Goal: Use online tool/utility: Utilize a website feature to perform a specific function

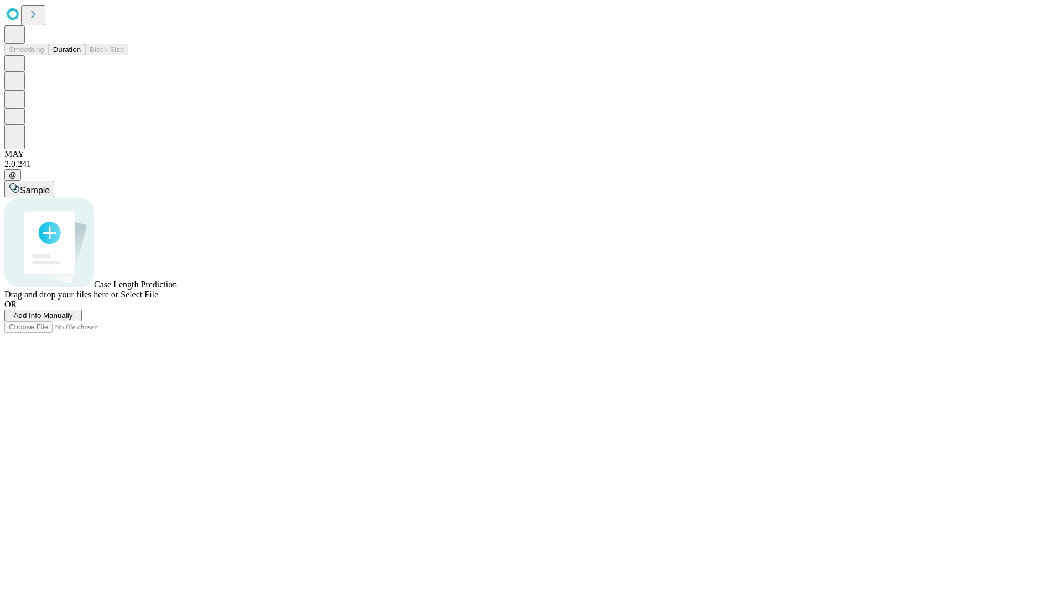
click at [81, 55] on button "Duration" at bounding box center [67, 50] width 37 height 12
click at [73, 320] on span "Add Info Manually" at bounding box center [43, 315] width 59 height 8
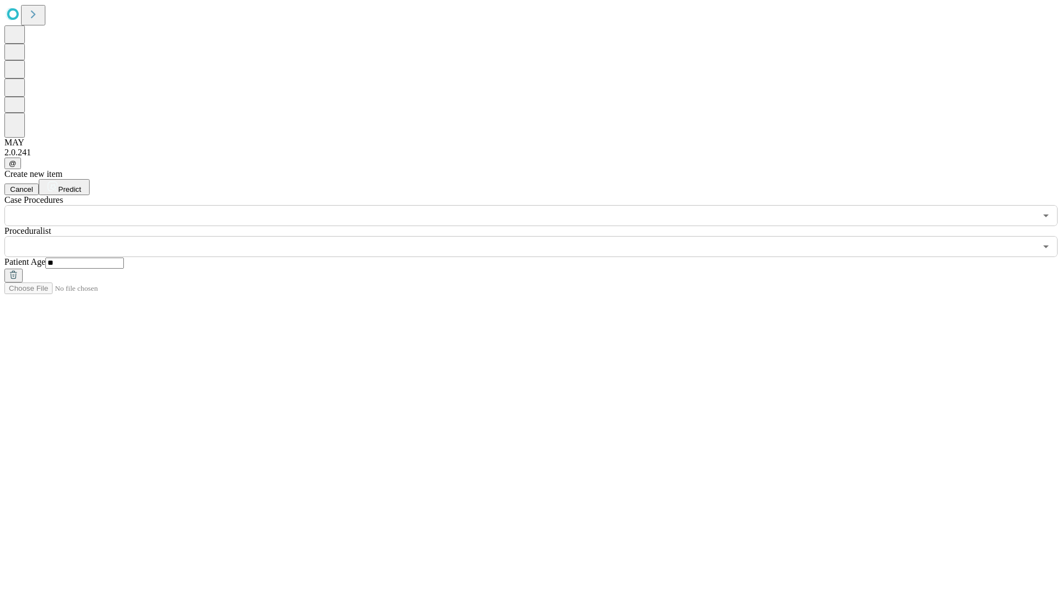
type input "**"
click at [539, 236] on input "text" at bounding box center [520, 246] width 1032 height 21
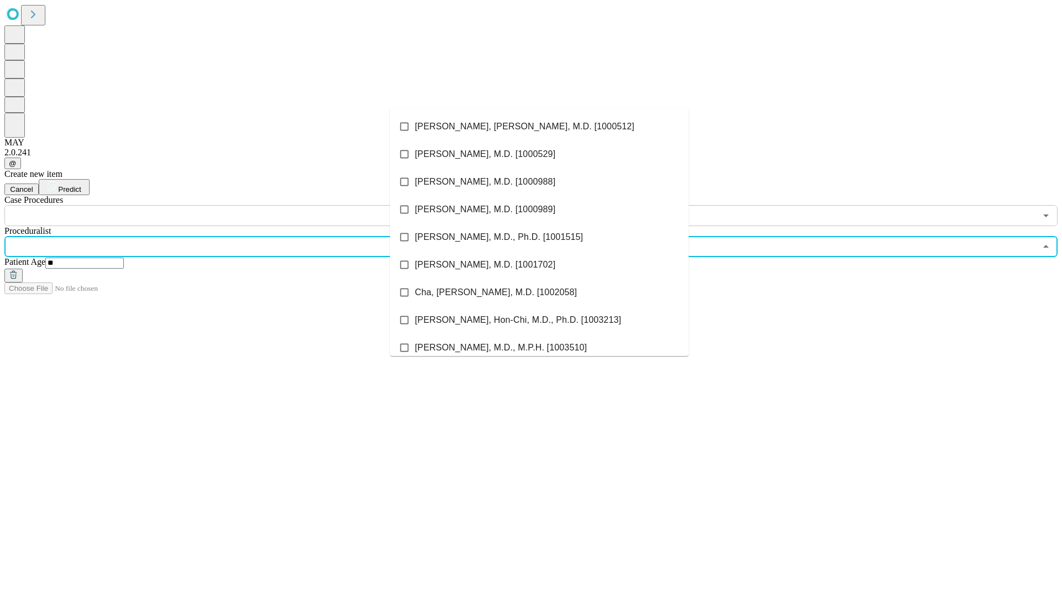
click at [539, 127] on li "[PERSON_NAME], [PERSON_NAME], M.D. [1000512]" at bounding box center [539, 127] width 299 height 28
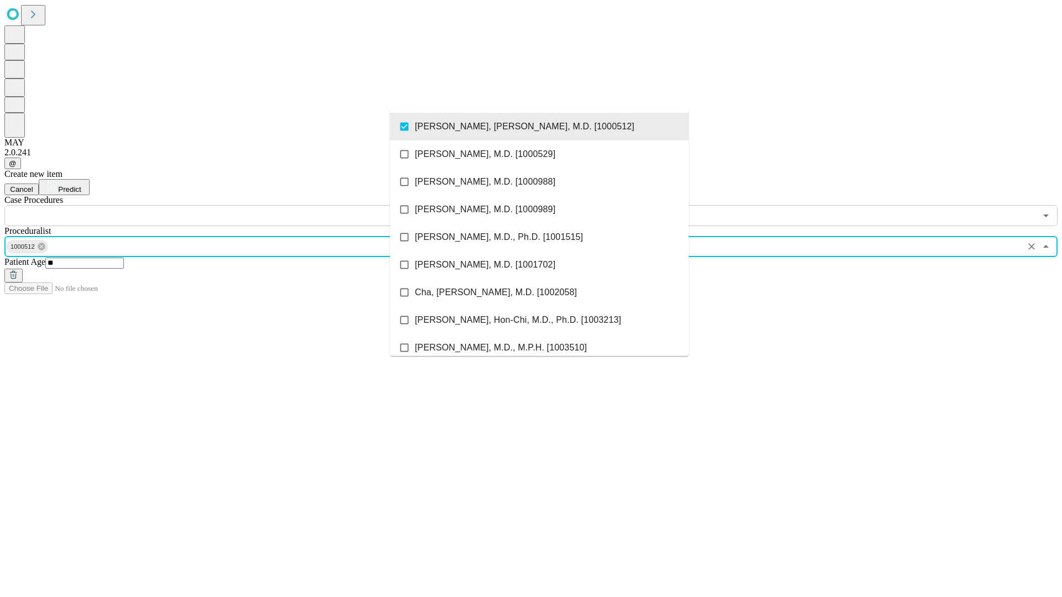
click at [232, 205] on input "text" at bounding box center [520, 215] width 1032 height 21
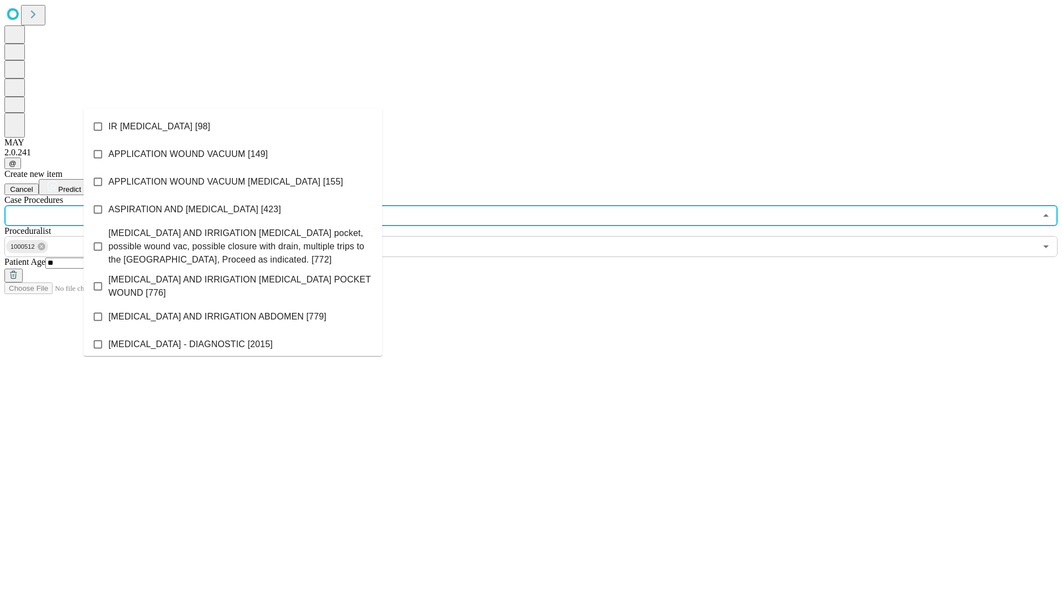
click at [233, 127] on li "IR [MEDICAL_DATA] [98]" at bounding box center [233, 127] width 299 height 28
click at [81, 185] on span "Predict" at bounding box center [69, 189] width 23 height 8
